Goal: Information Seeking & Learning: Check status

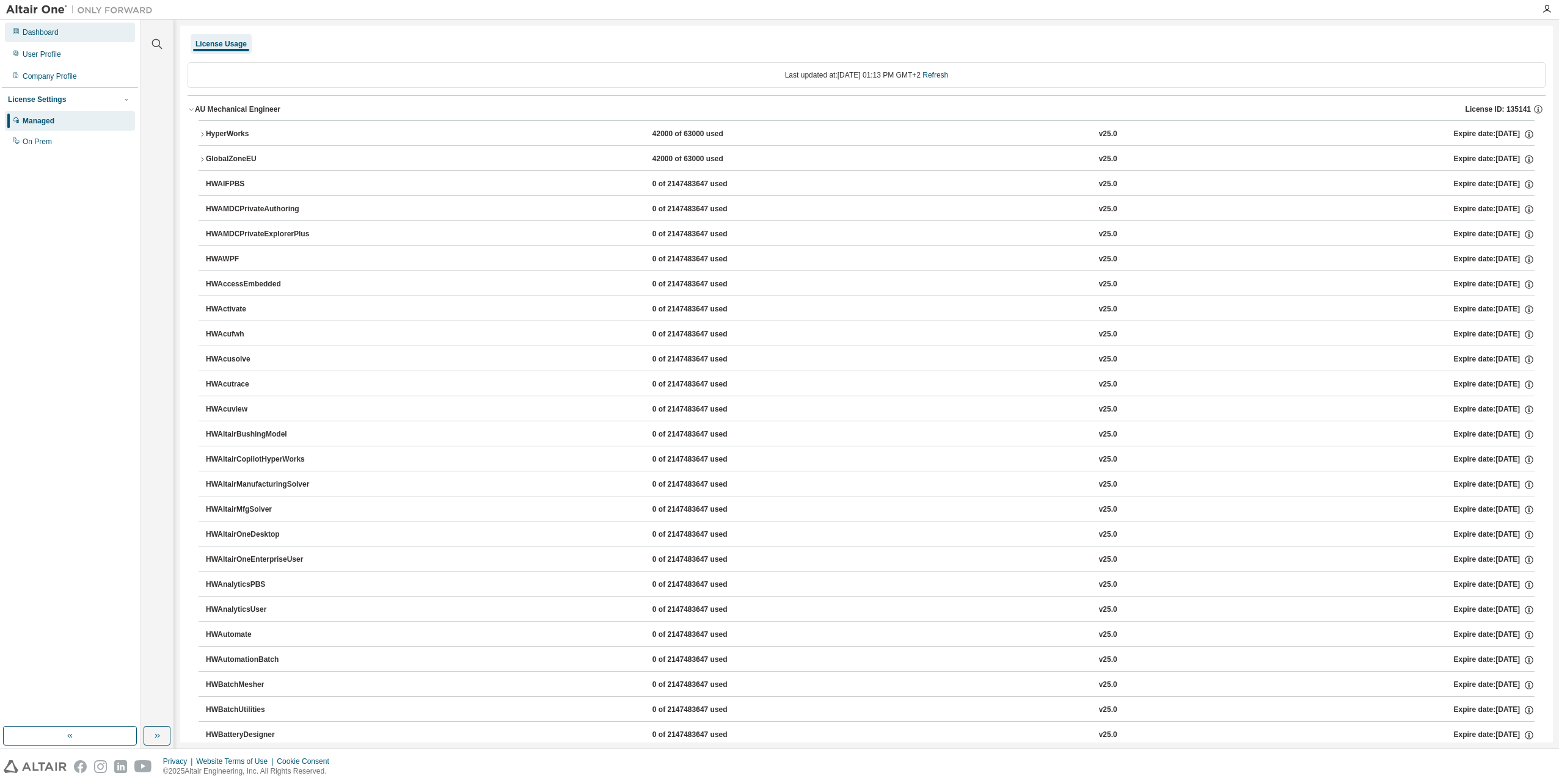
click at [70, 38] on div "Dashboard" at bounding box center [70, 32] width 130 height 20
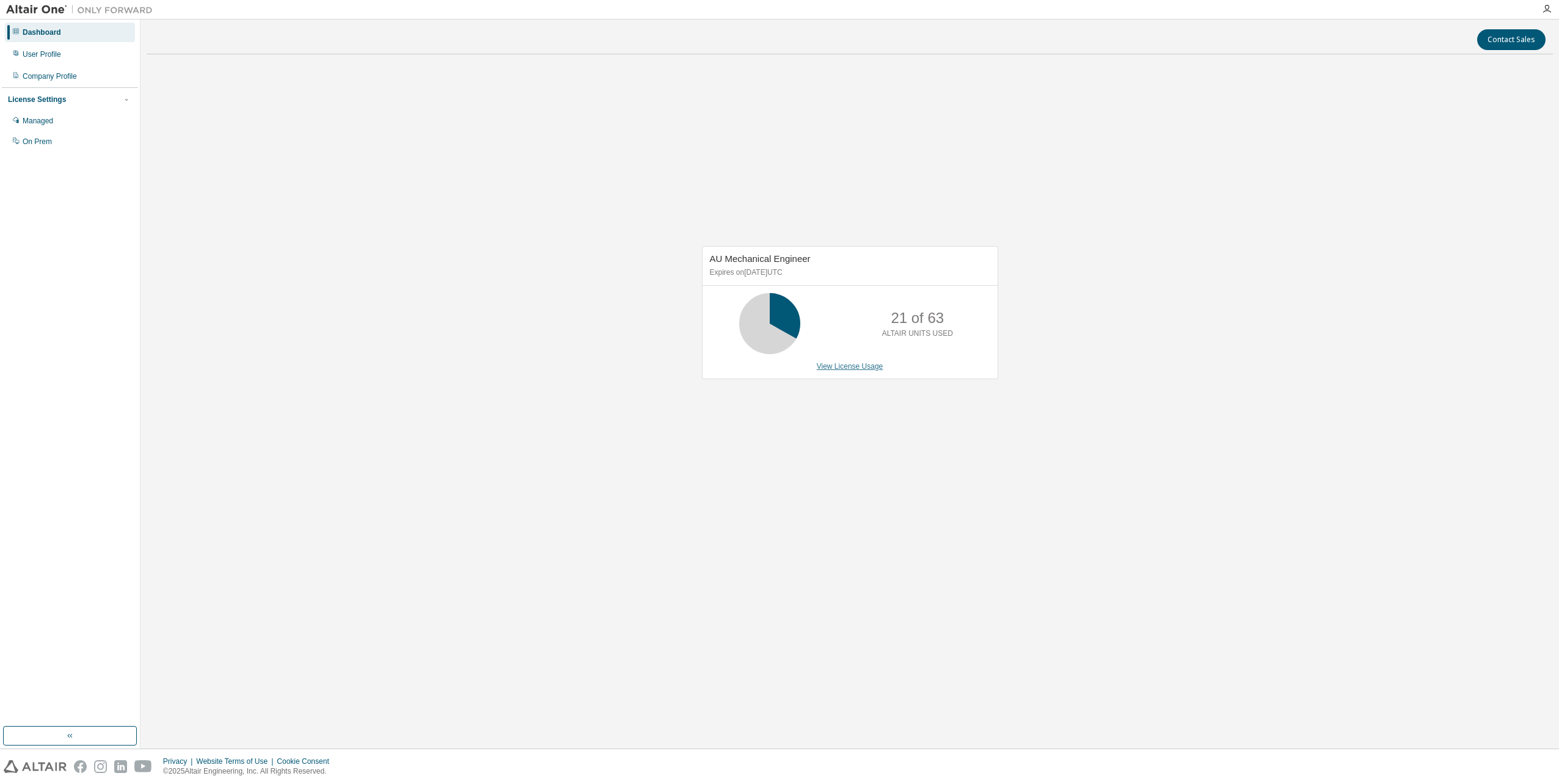
click at [868, 369] on link "View License Usage" at bounding box center [850, 366] width 67 height 9
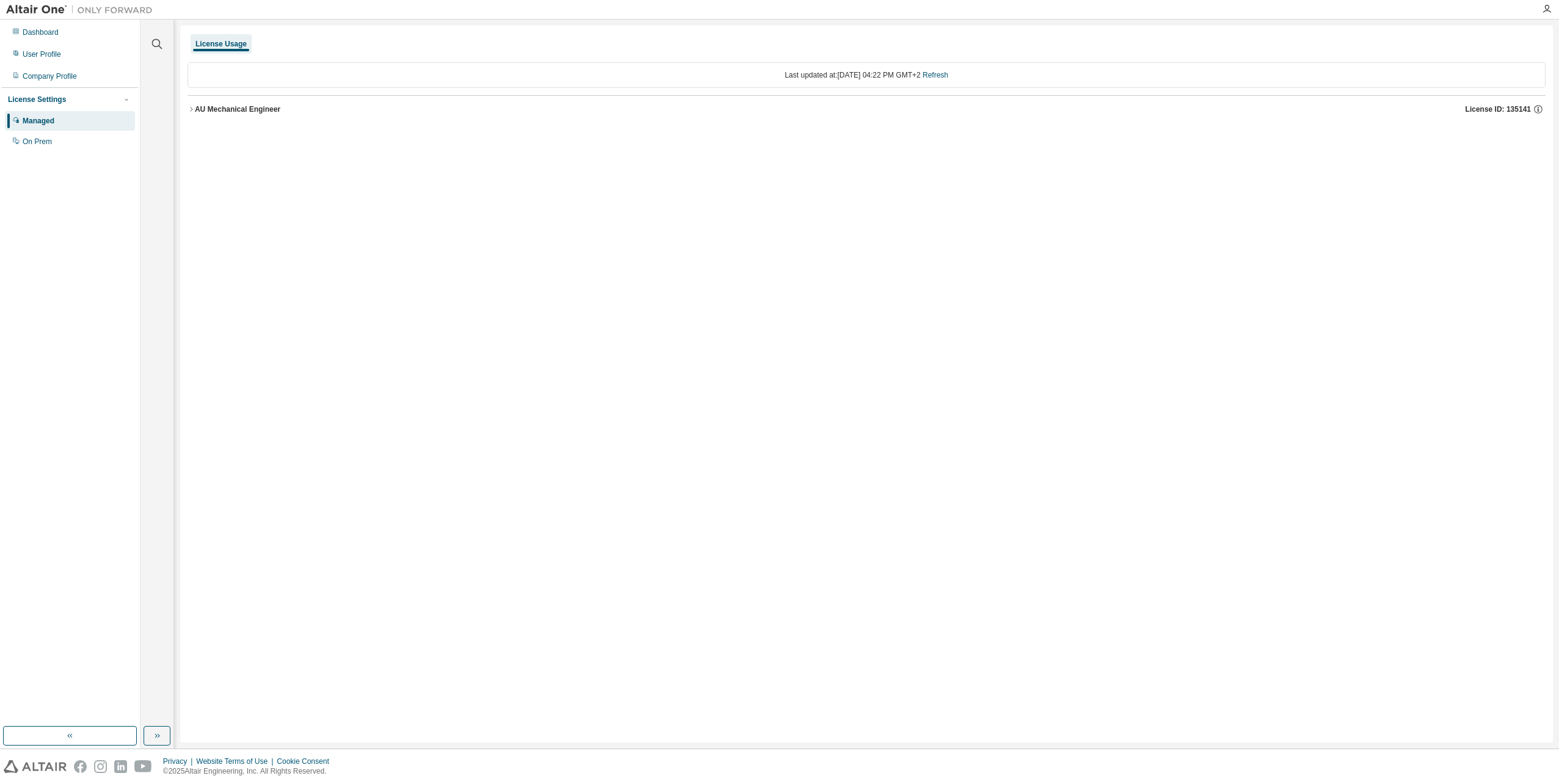
click at [186, 110] on div "License Usage Last updated at: Tue 2025-08-19 04:22 PM GMT+2 Refresh AU Mechani…" at bounding box center [866, 384] width 1373 height 717
drag, startPoint x: 180, startPoint y: 102, endPoint x: 186, endPoint y: 106, distance: 7.2
click at [186, 106] on div "License Usage Last updated at: Tue 2025-08-19 04:22 PM GMT+2 Refresh AU Mechani…" at bounding box center [866, 384] width 1373 height 717
drag, startPoint x: 189, startPoint y: 108, endPoint x: 205, endPoint y: 120, distance: 20.0
click at [192, 110] on icon "button" at bounding box center [191, 110] width 7 height 7
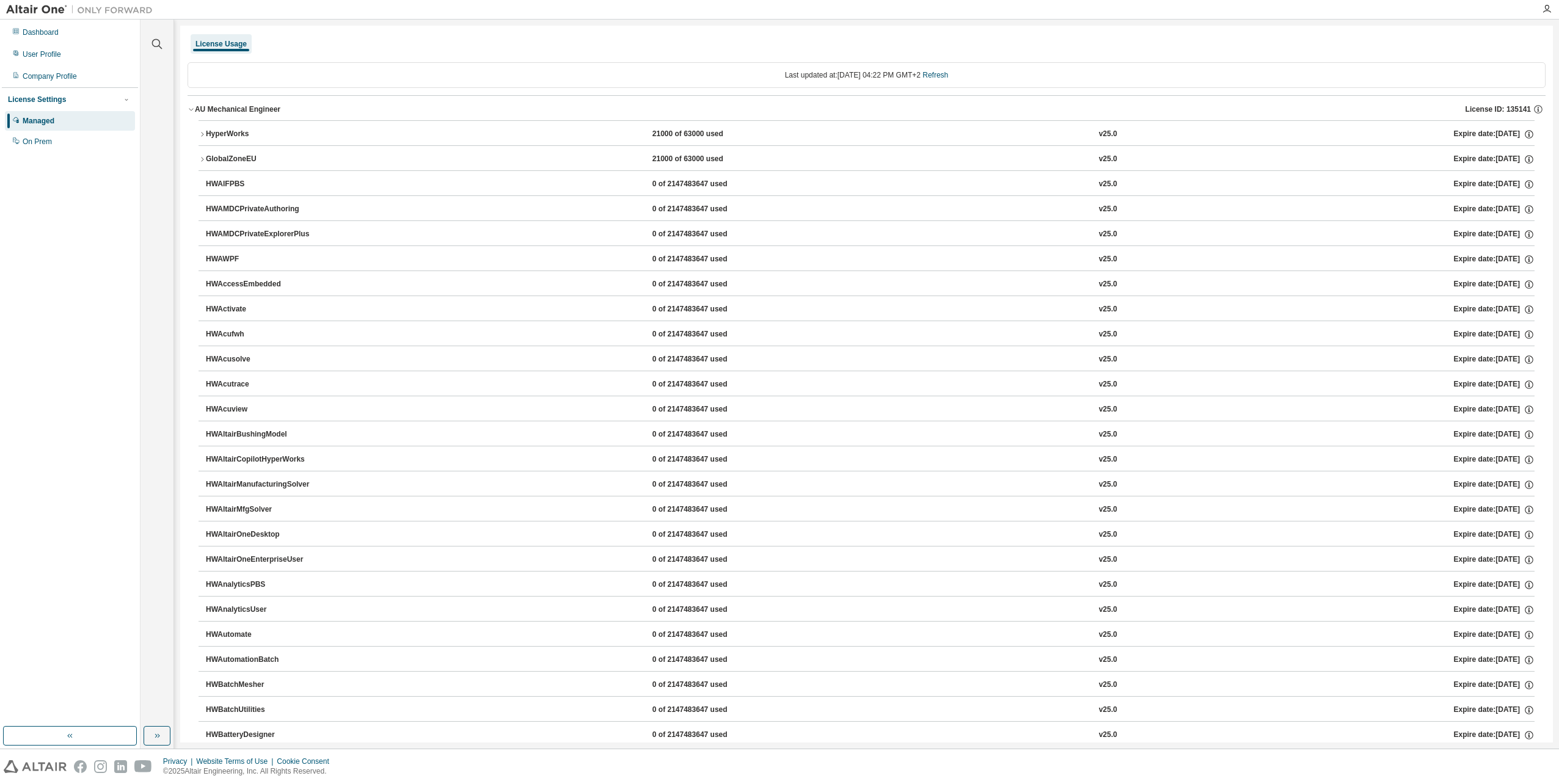
click at [210, 128] on button "HyperWorks 21000 of 63000 used v25.0 Expire date: [DATE]" at bounding box center [866, 134] width 1336 height 27
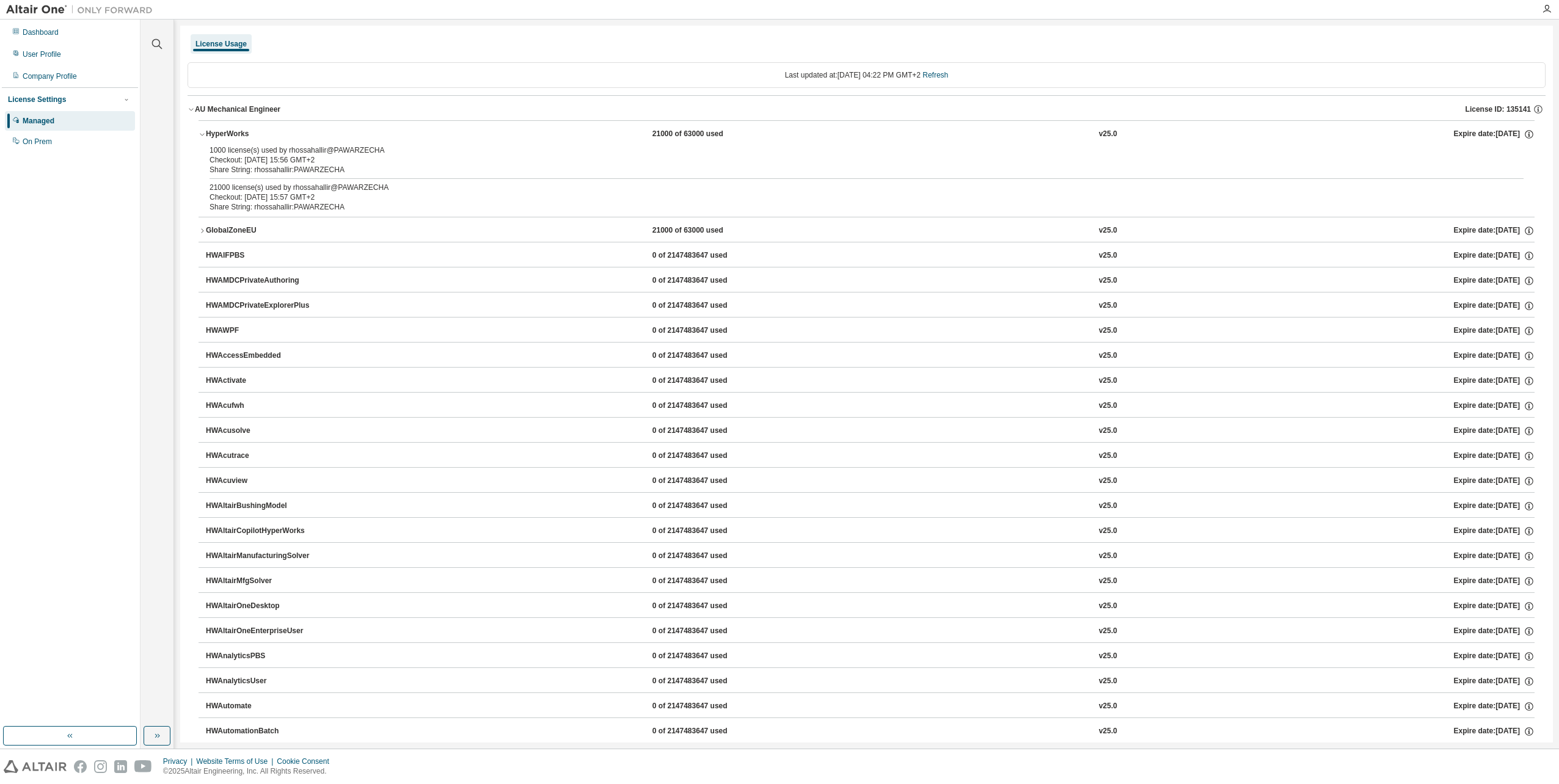
click at [1398, 155] on div "Checkout: [DATE] 15:56 GMT+2" at bounding box center [852, 160] width 1285 height 9
click at [1523, 135] on icon "button" at bounding box center [1529, 134] width 11 height 11
click at [1304, 144] on button "HyperWorks 21000 of 63000 used v25.0 Expire date: [DATE]" at bounding box center [866, 134] width 1336 height 27
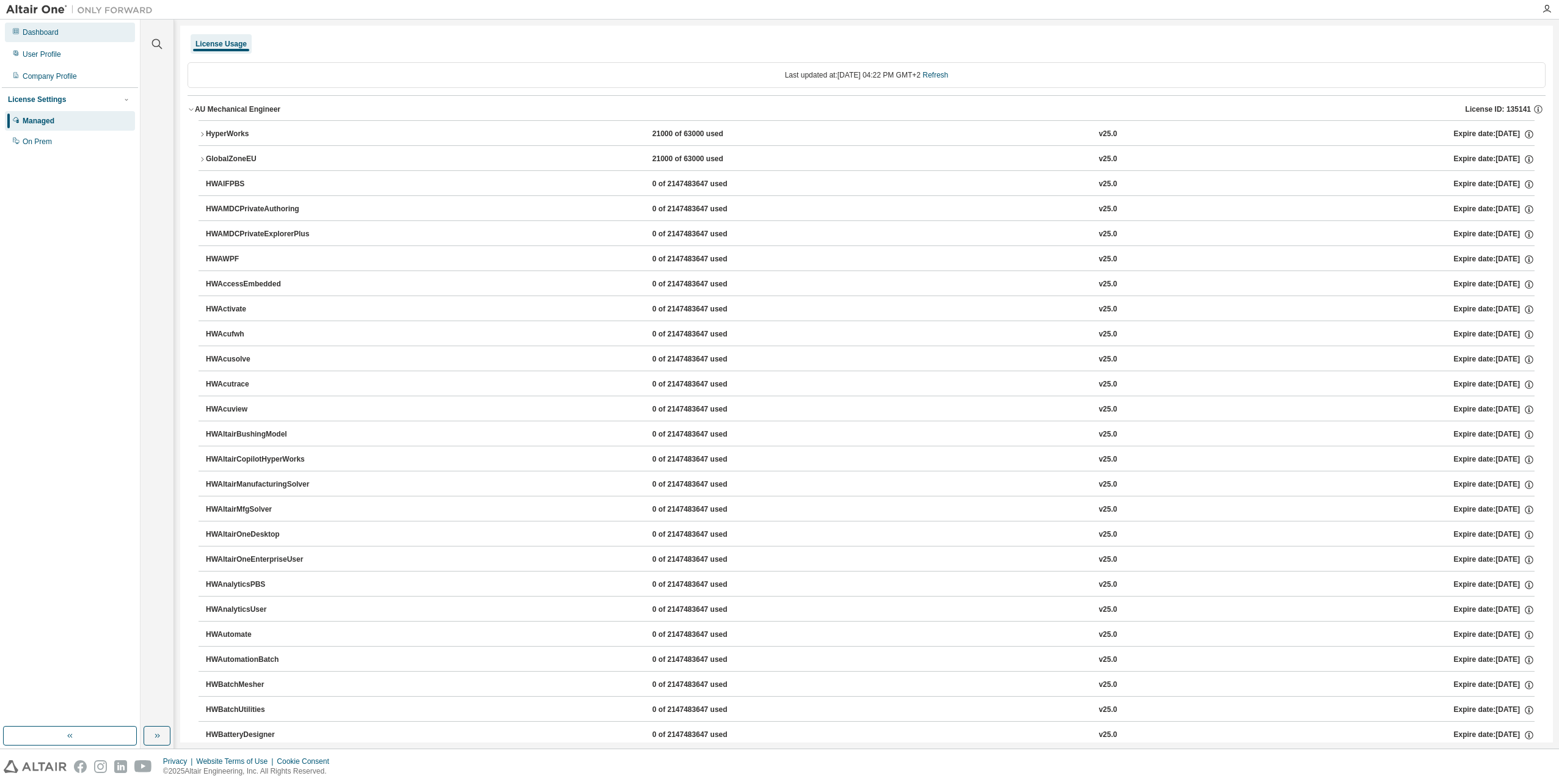
click at [49, 33] on div "Dashboard" at bounding box center [41, 32] width 36 height 9
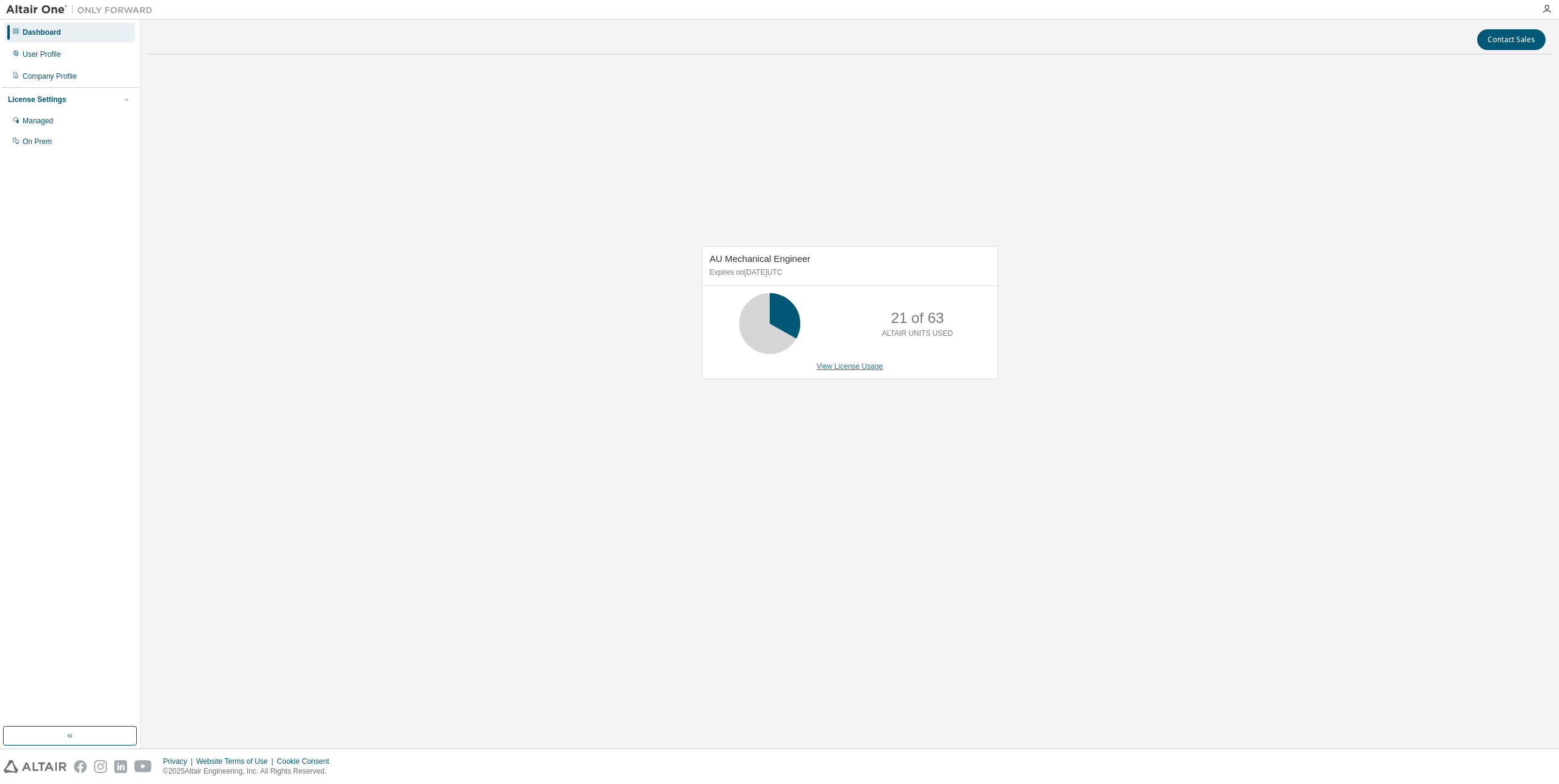
click at [863, 363] on link "View License Usage" at bounding box center [850, 366] width 67 height 9
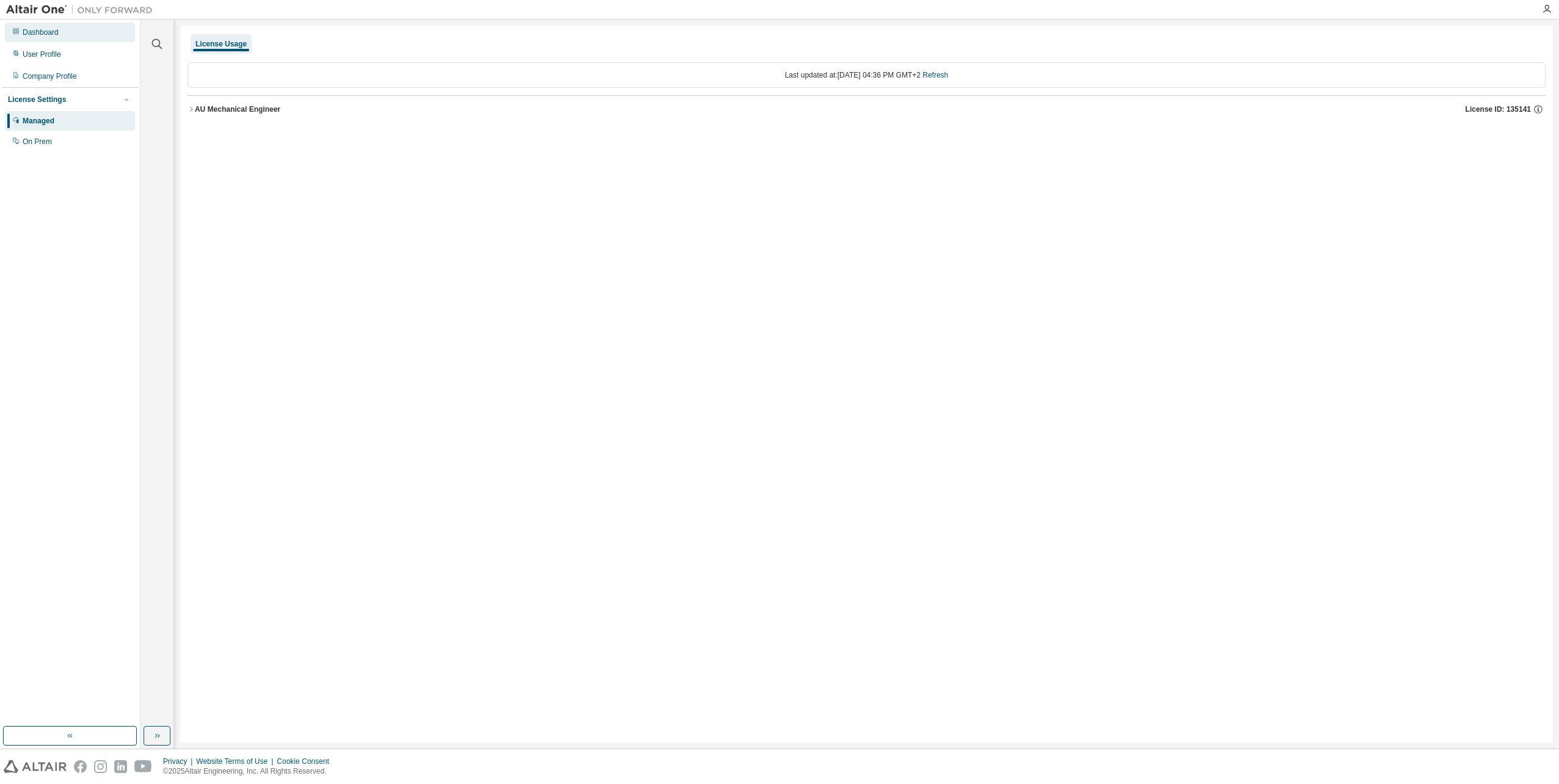
click at [49, 36] on div "Dashboard" at bounding box center [41, 32] width 36 height 9
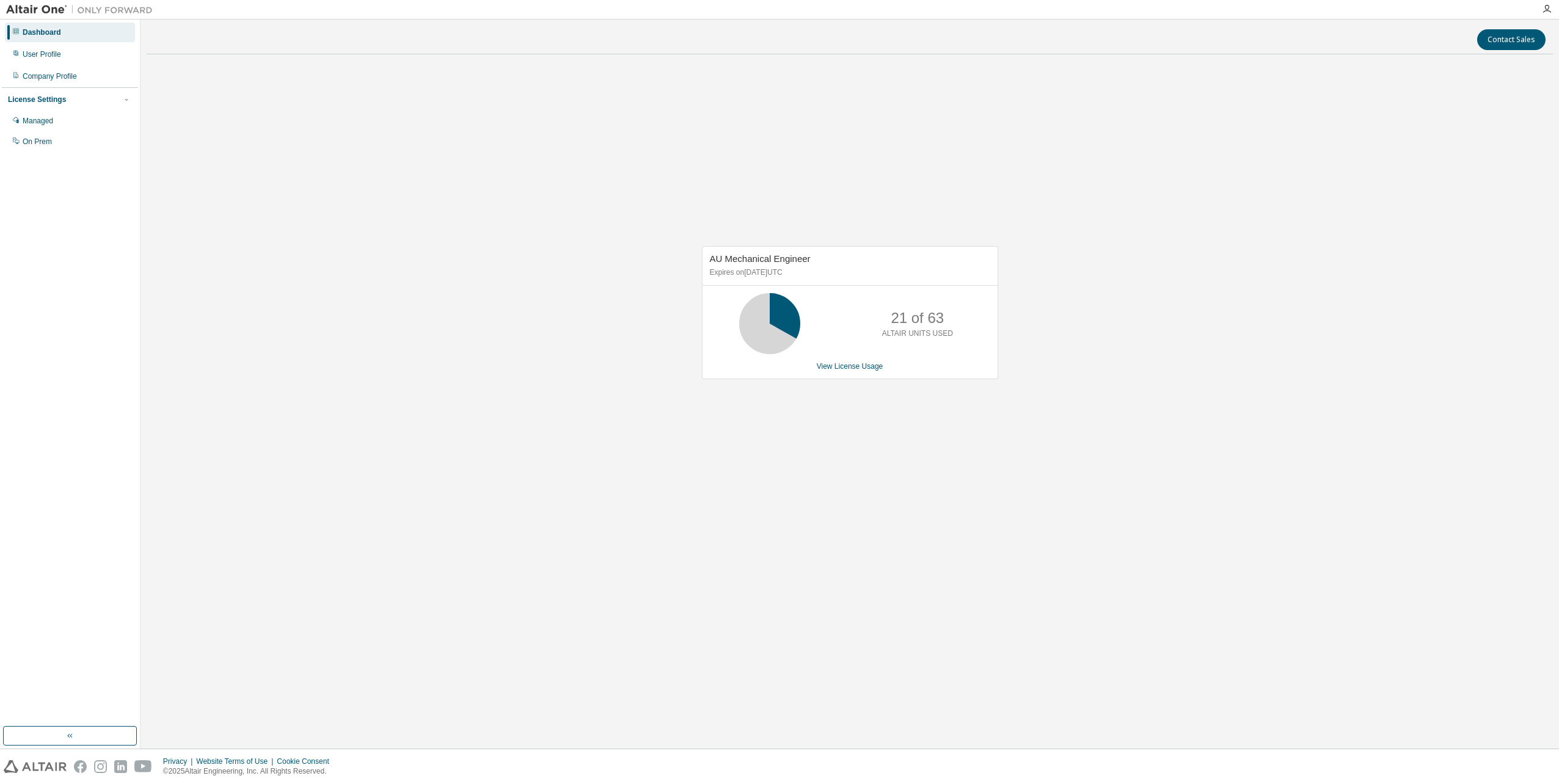
click at [842, 358] on div "AU Mechanical Engineer Expires on [DATE] UTC 21 of 63 ALTAIR UNITS USED View Li…" at bounding box center [850, 313] width 296 height 133
click at [835, 376] on div "AU Mechanical Engineer Expires on [DATE] UTC 21 of 63 ALTAIR UNITS USED View Li…" at bounding box center [850, 313] width 296 height 133
click at [840, 373] on div "AU Mechanical Engineer Expires on [DATE] UTC 21 of 63 ALTAIR UNITS USED View Li…" at bounding box center [850, 313] width 296 height 133
click at [843, 368] on link "View License Usage" at bounding box center [850, 366] width 67 height 9
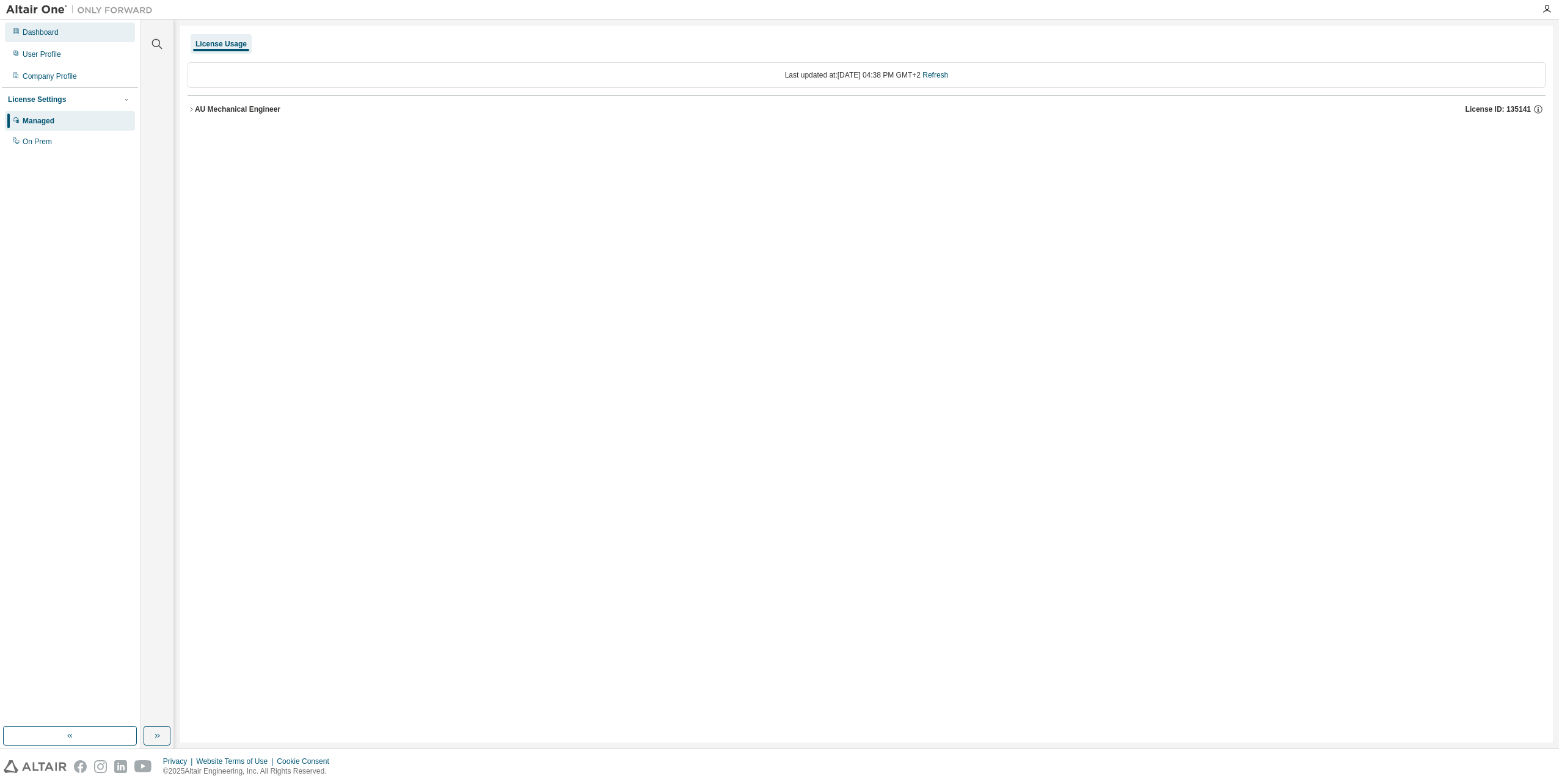
click at [44, 37] on div "Dashboard" at bounding box center [70, 32] width 130 height 20
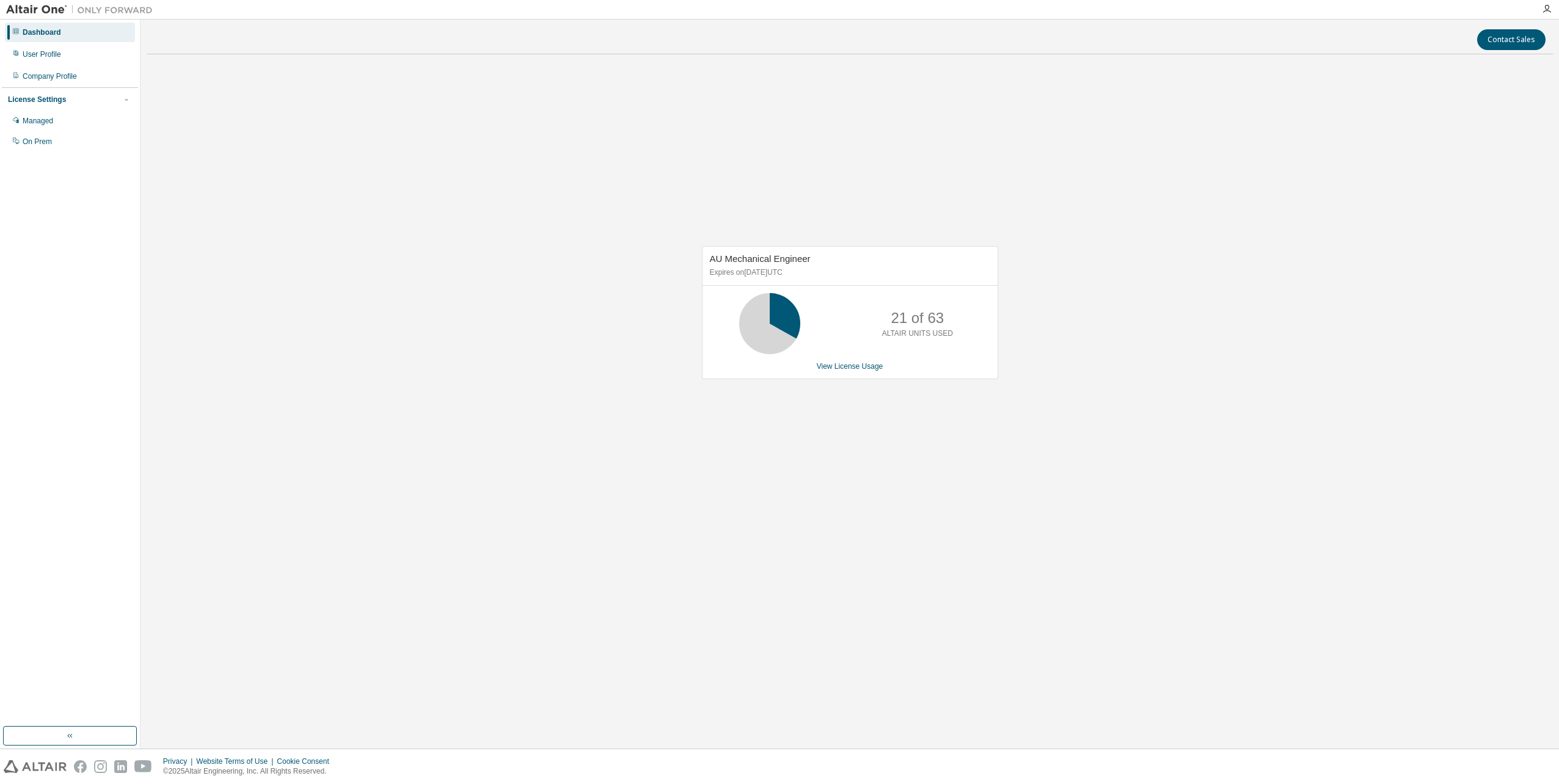
click at [854, 376] on div "AU Mechanical Engineer Expires on [DATE] UTC 21 of 63 ALTAIR UNITS USED View Li…" at bounding box center [850, 313] width 296 height 133
click at [863, 355] on div "AU Mechanical Engineer Expires on [DATE] UTC 21 of 63 ALTAIR UNITS USED View Li…" at bounding box center [850, 313] width 296 height 133
drag, startPoint x: 863, startPoint y: 355, endPoint x: 856, endPoint y: 365, distance: 12.2
click at [856, 365] on link "View License Usage" at bounding box center [850, 366] width 67 height 9
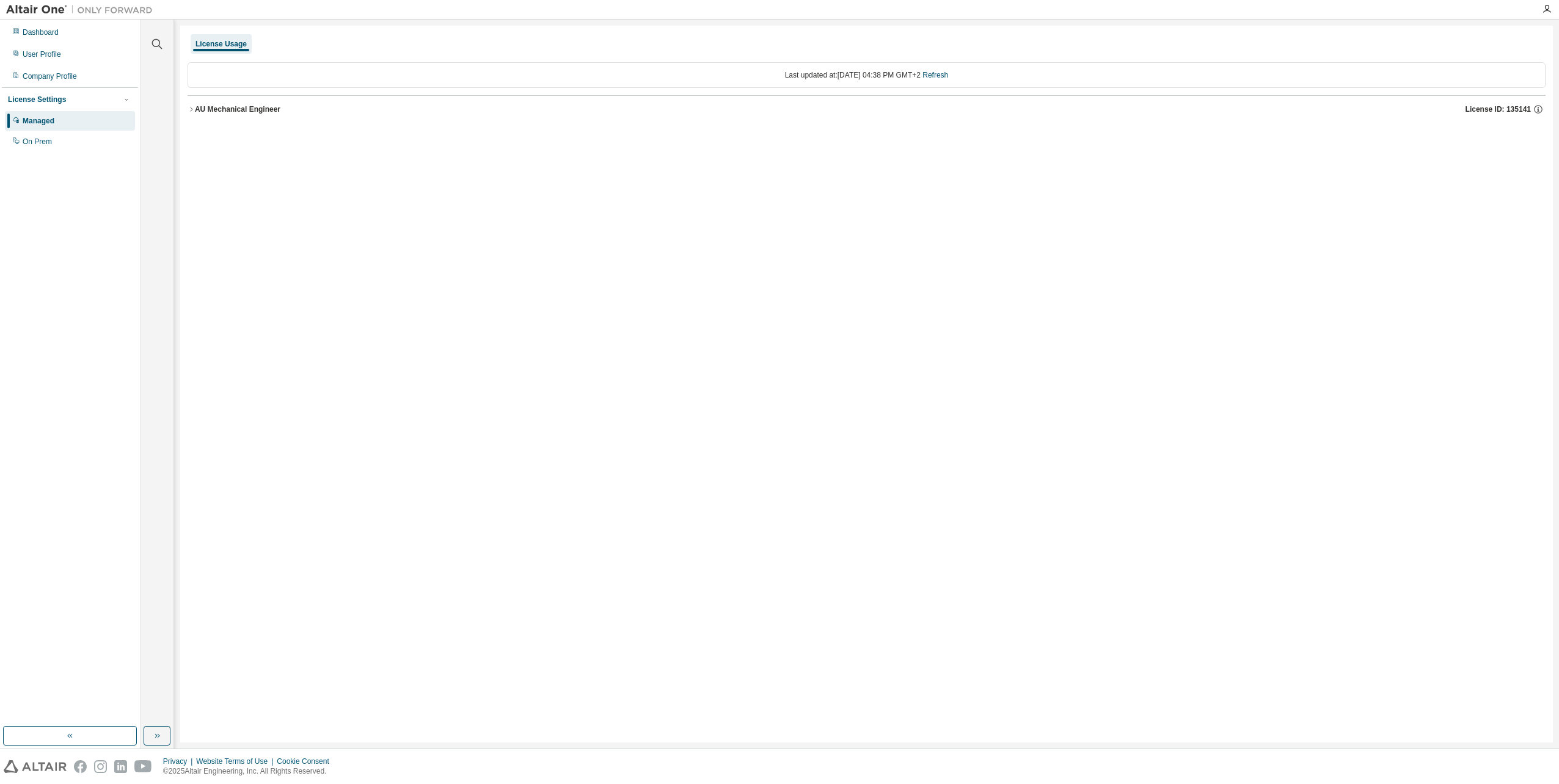
click at [192, 102] on button "AU Mechanical Engineer License ID: 135141" at bounding box center [866, 109] width 1358 height 27
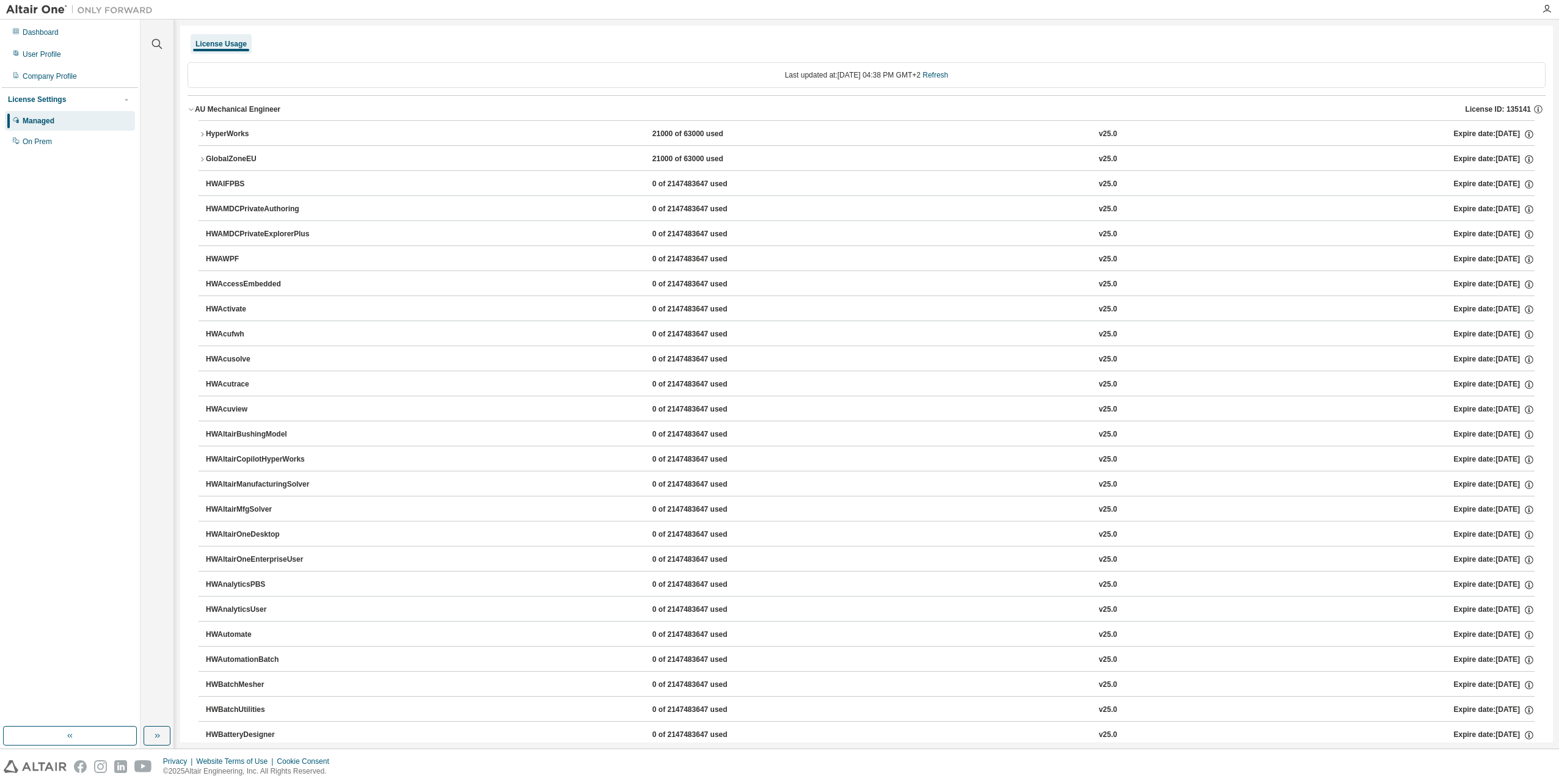
click at [203, 131] on icon "button" at bounding box center [202, 134] width 7 height 7
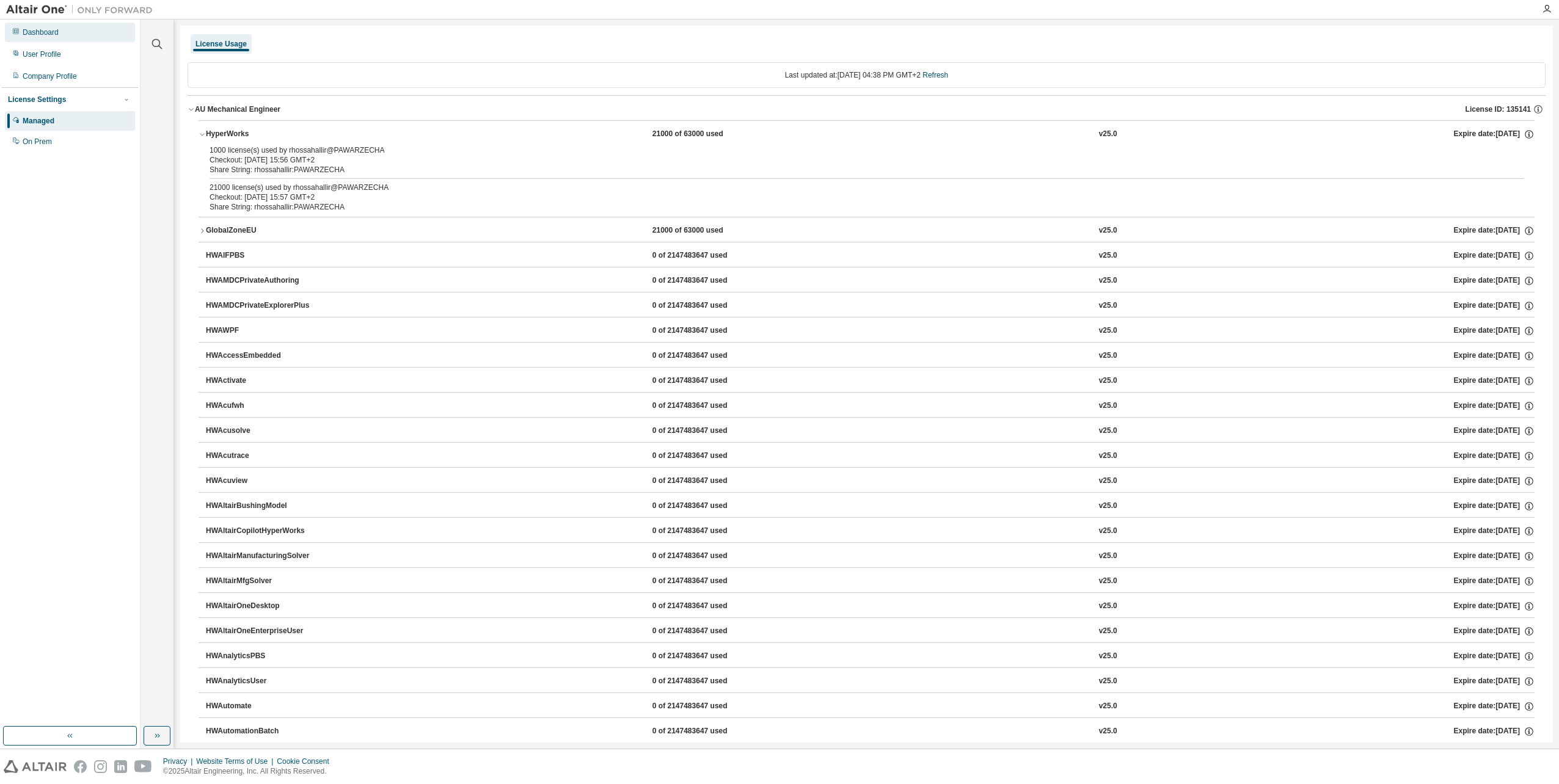
click at [73, 40] on div "Dashboard" at bounding box center [70, 32] width 130 height 20
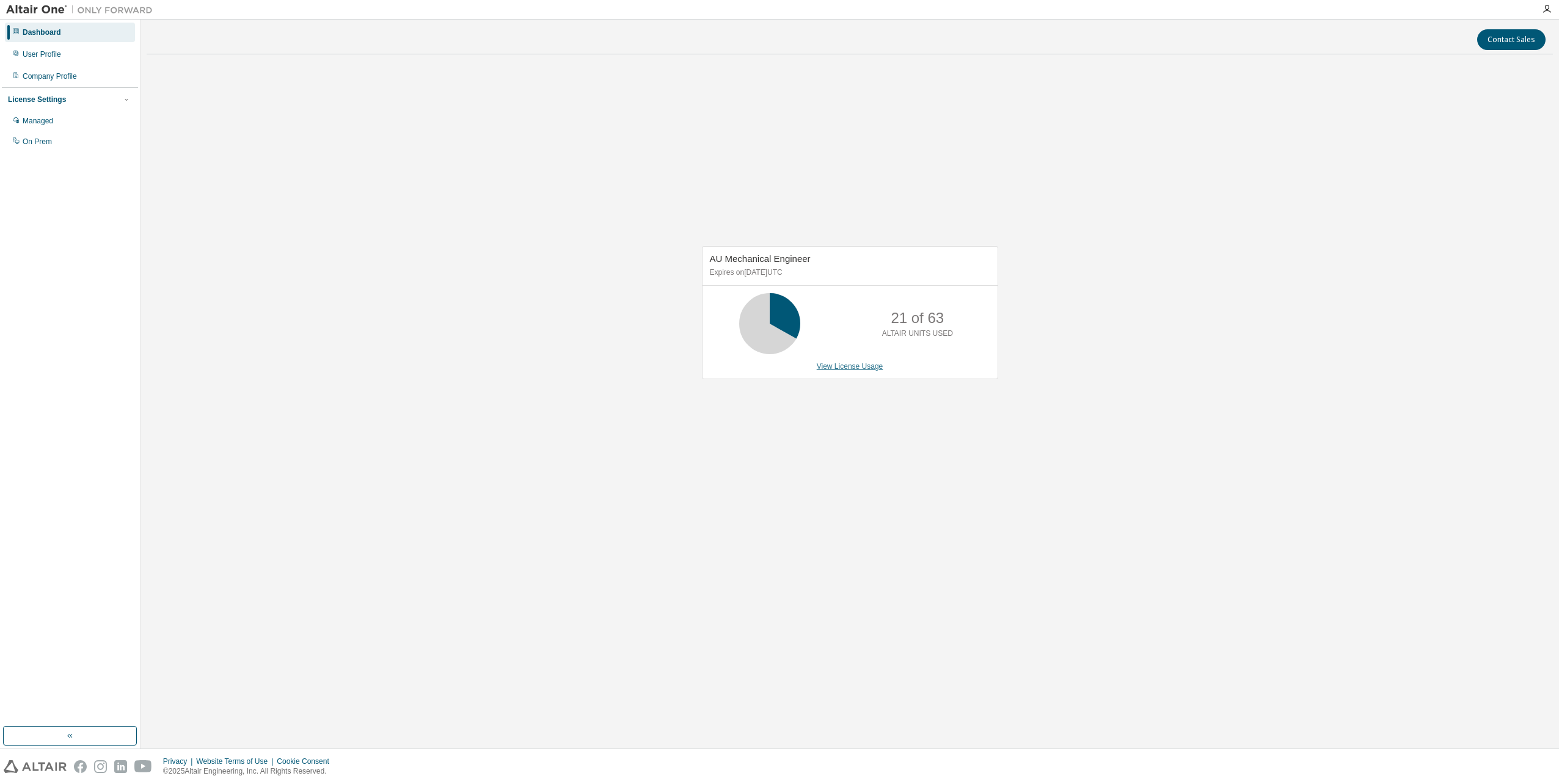
click at [863, 371] on link "View License Usage" at bounding box center [850, 366] width 67 height 9
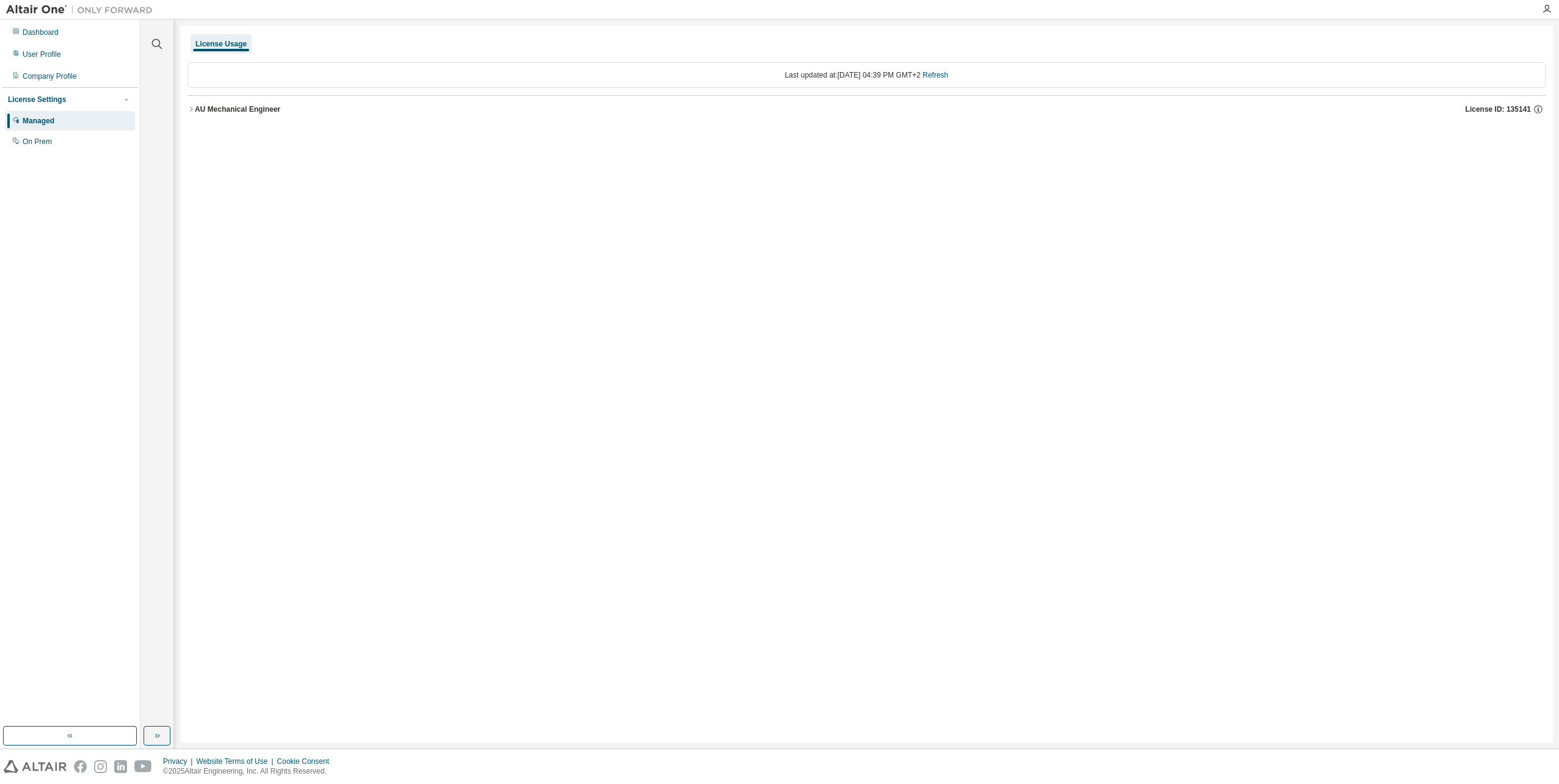
click at [203, 115] on button "AU Mechanical Engineer License ID: 135141" at bounding box center [866, 109] width 1358 height 27
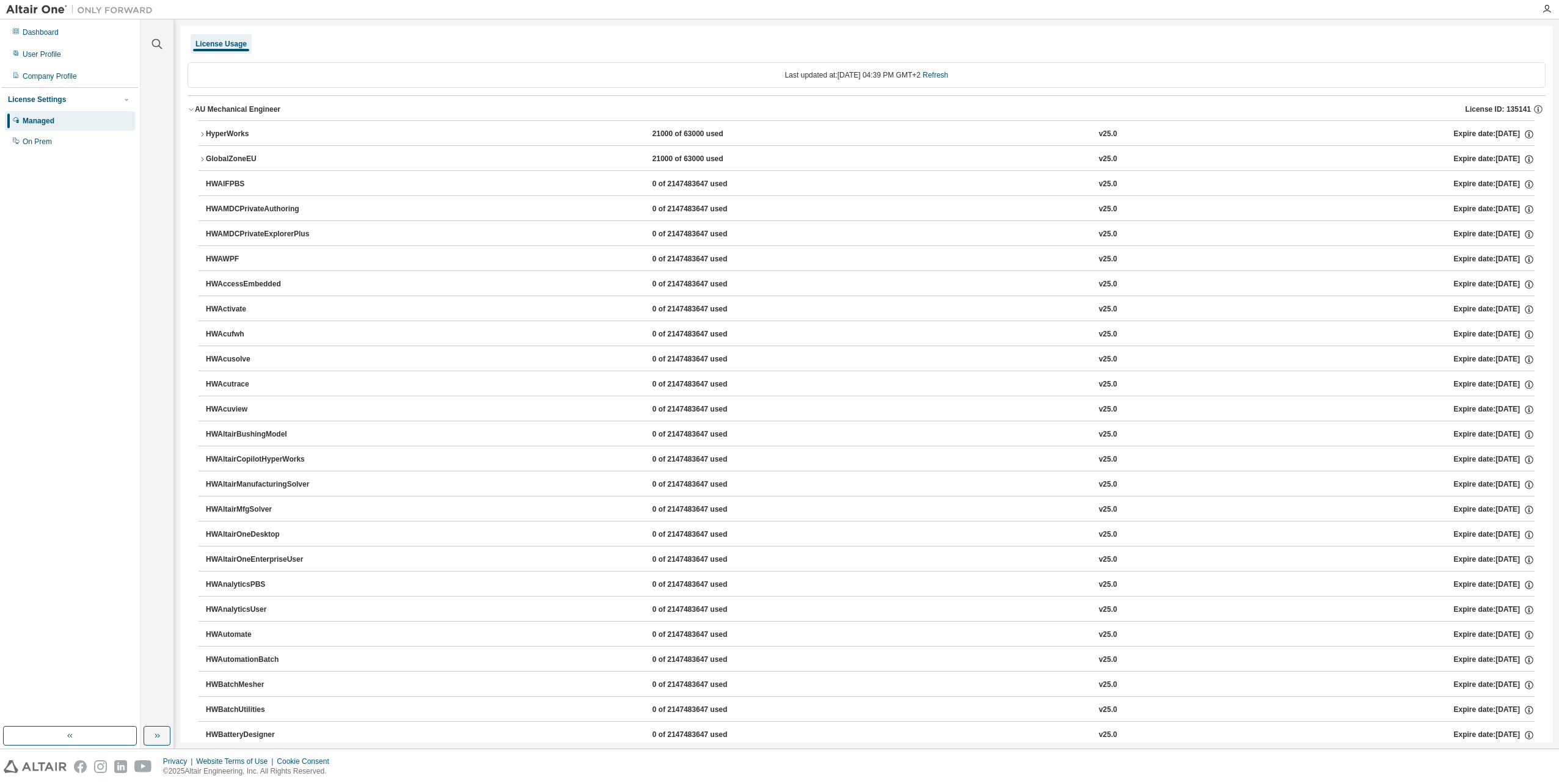
click at [207, 137] on div "HyperWorks" at bounding box center [261, 134] width 110 height 11
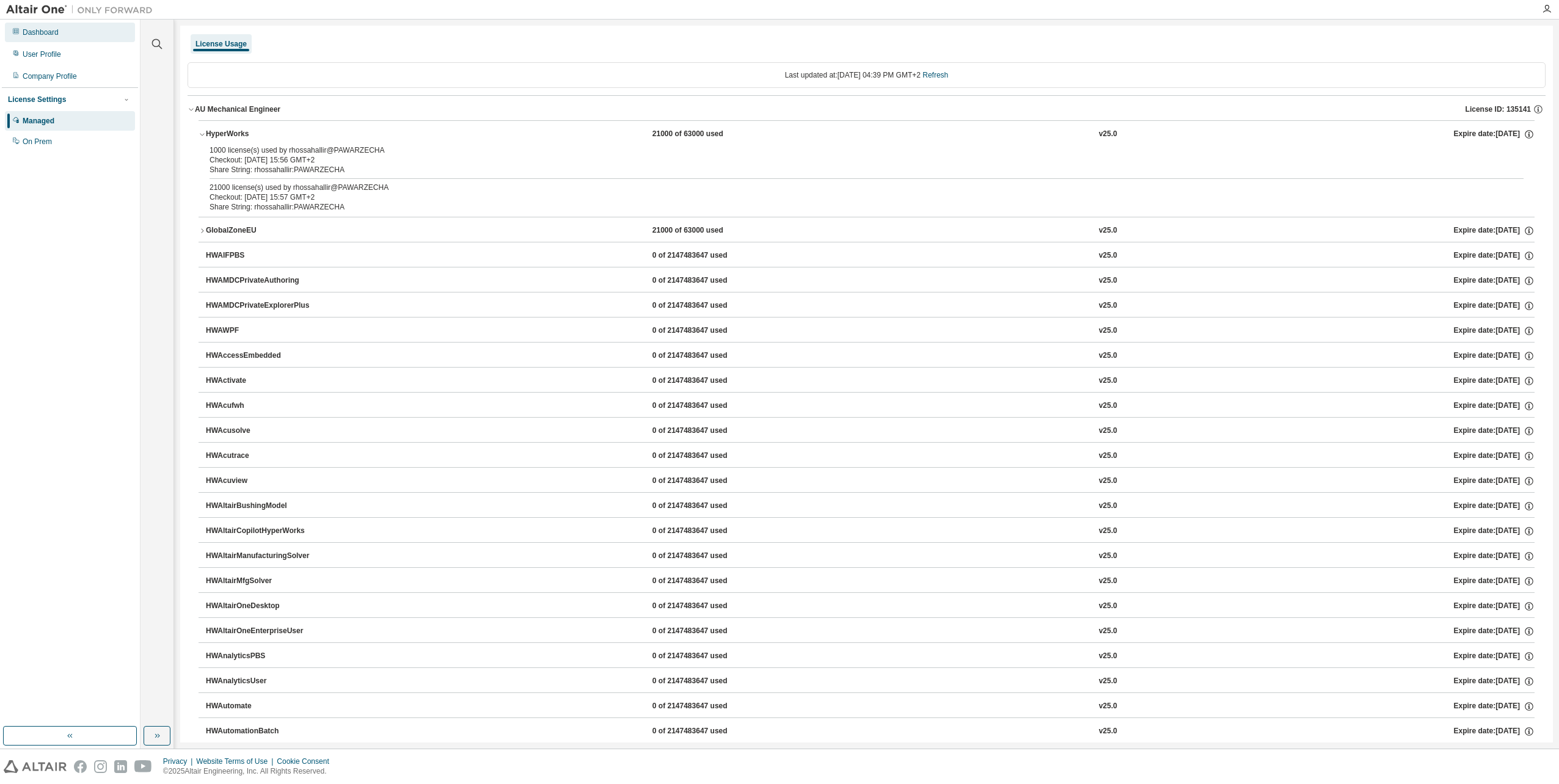
click at [71, 33] on div "Dashboard" at bounding box center [70, 32] width 130 height 20
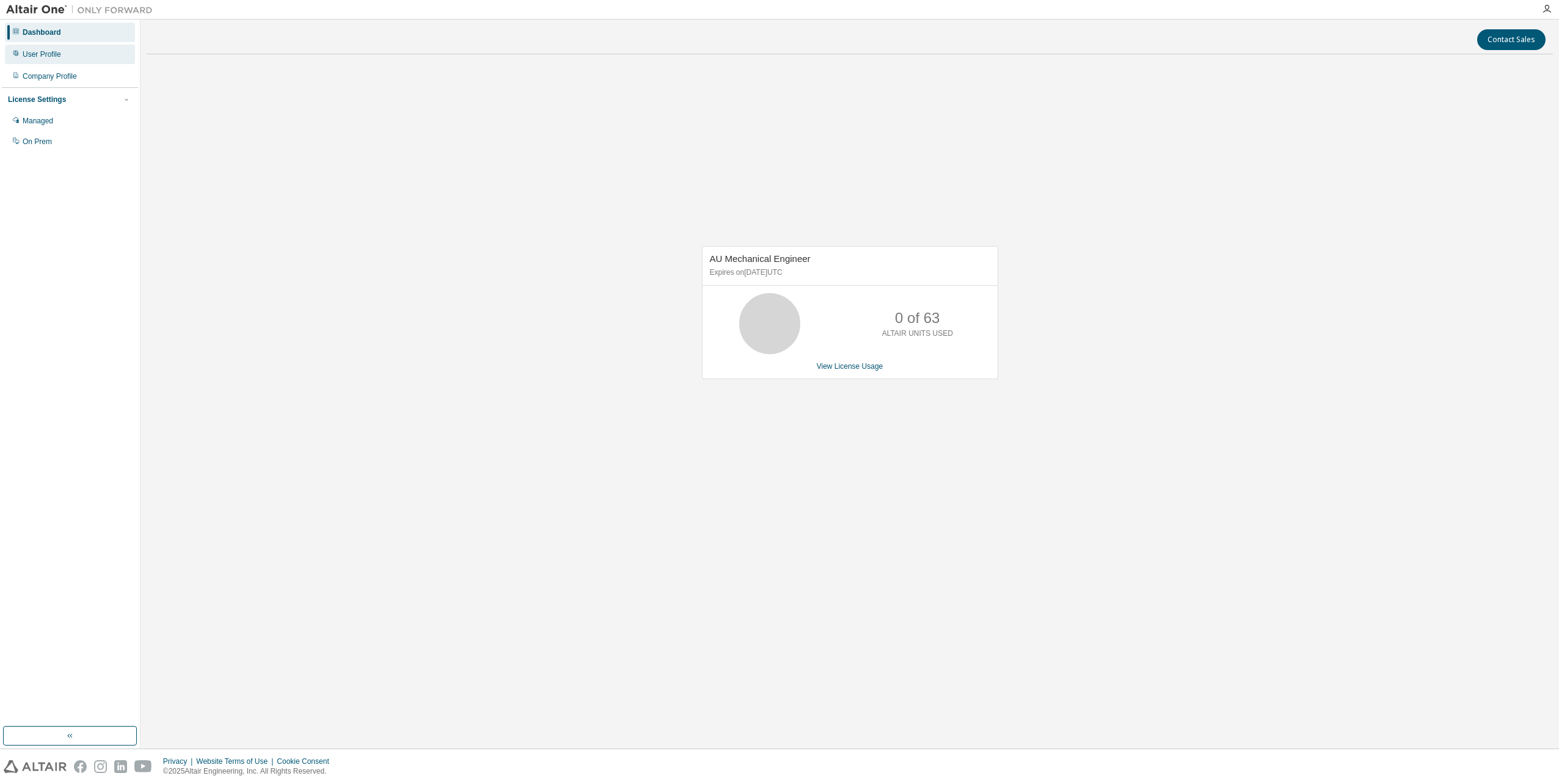
click at [57, 60] on div "User Profile" at bounding box center [70, 54] width 130 height 20
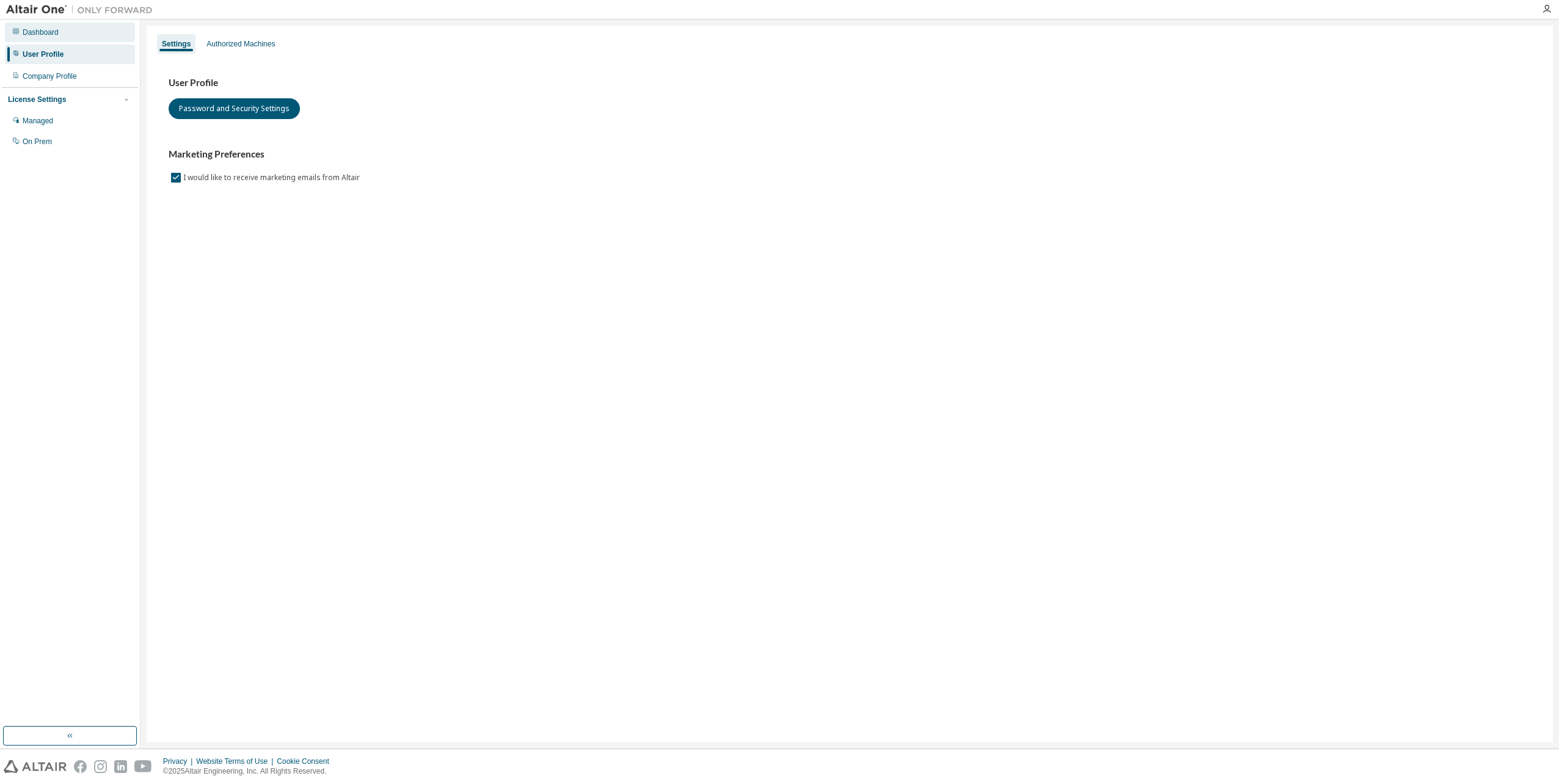
click at [56, 34] on div "Dashboard" at bounding box center [41, 32] width 36 height 9
